Goal: Information Seeking & Learning: Learn about a topic

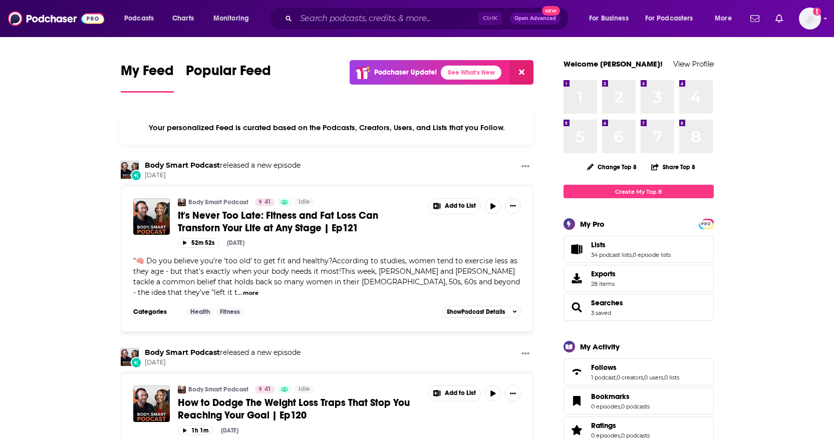
click at [328, 20] on input "Search podcasts, credits, & more..." at bounding box center [387, 19] width 182 height 16
click at [330, 17] on input "Search podcasts, credits, & more..." at bounding box center [387, 19] width 182 height 16
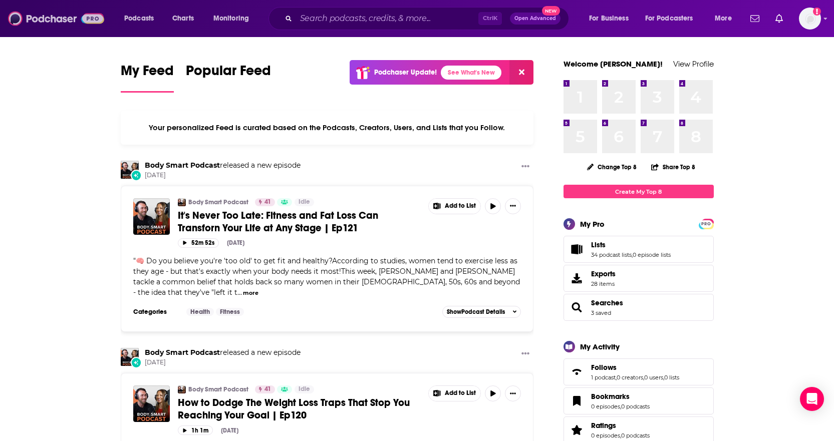
click at [51, 19] on img at bounding box center [56, 18] width 96 height 19
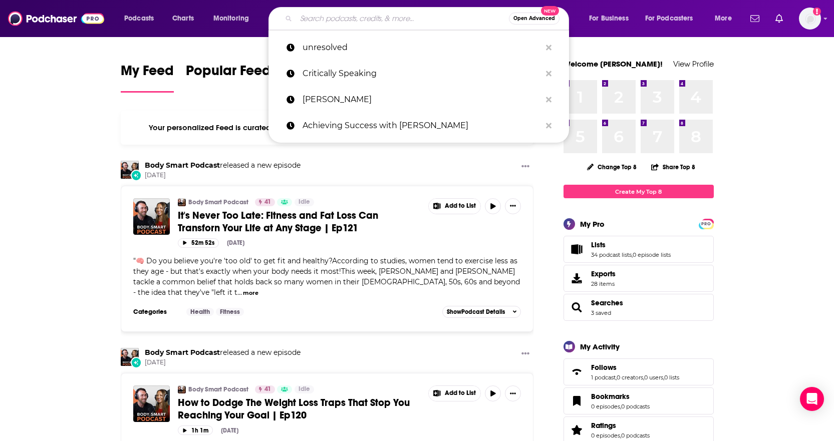
click at [344, 23] on input "Search podcasts, credits, & more..." at bounding box center [402, 19] width 213 height 16
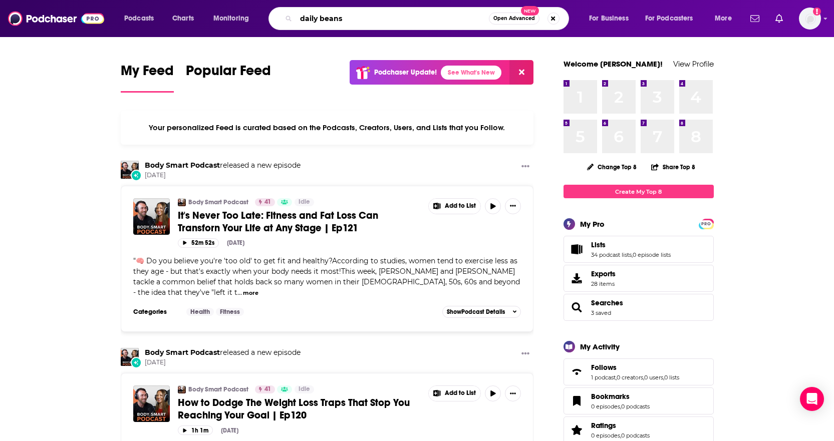
type input "daily beans"
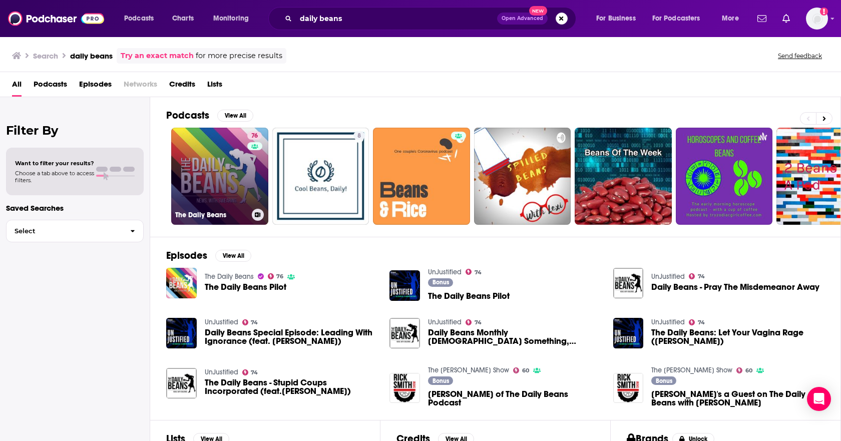
click at [229, 152] on link "76 The Daily Beans" at bounding box center [219, 176] width 97 height 97
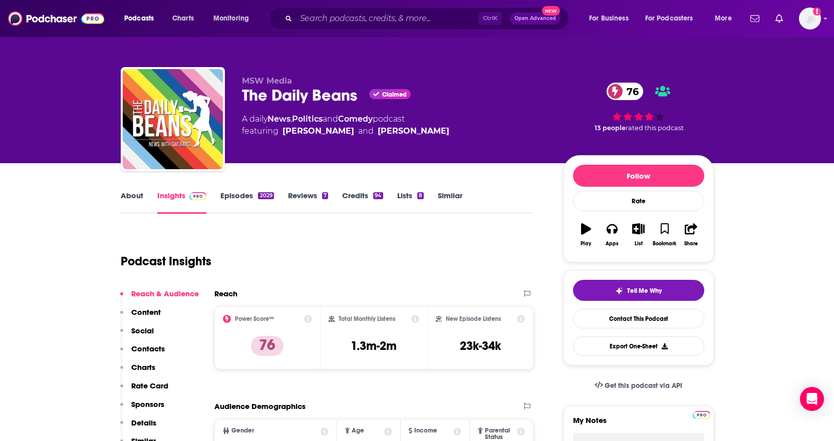
click at [251, 239] on div "Podcast Insights" at bounding box center [323, 255] width 405 height 51
click at [137, 203] on link "About" at bounding box center [132, 202] width 23 height 23
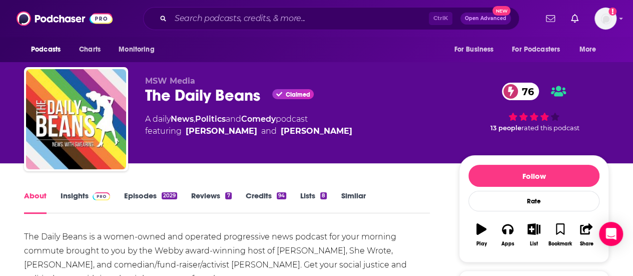
click at [77, 194] on link "Insights" at bounding box center [86, 202] width 50 height 23
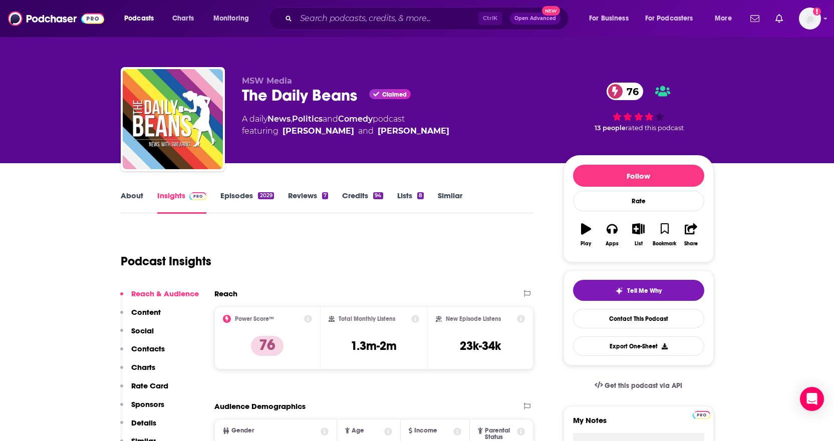
click at [345, 233] on div "Podcast Insights" at bounding box center [323, 255] width 405 height 51
